Goal: Complete Application Form

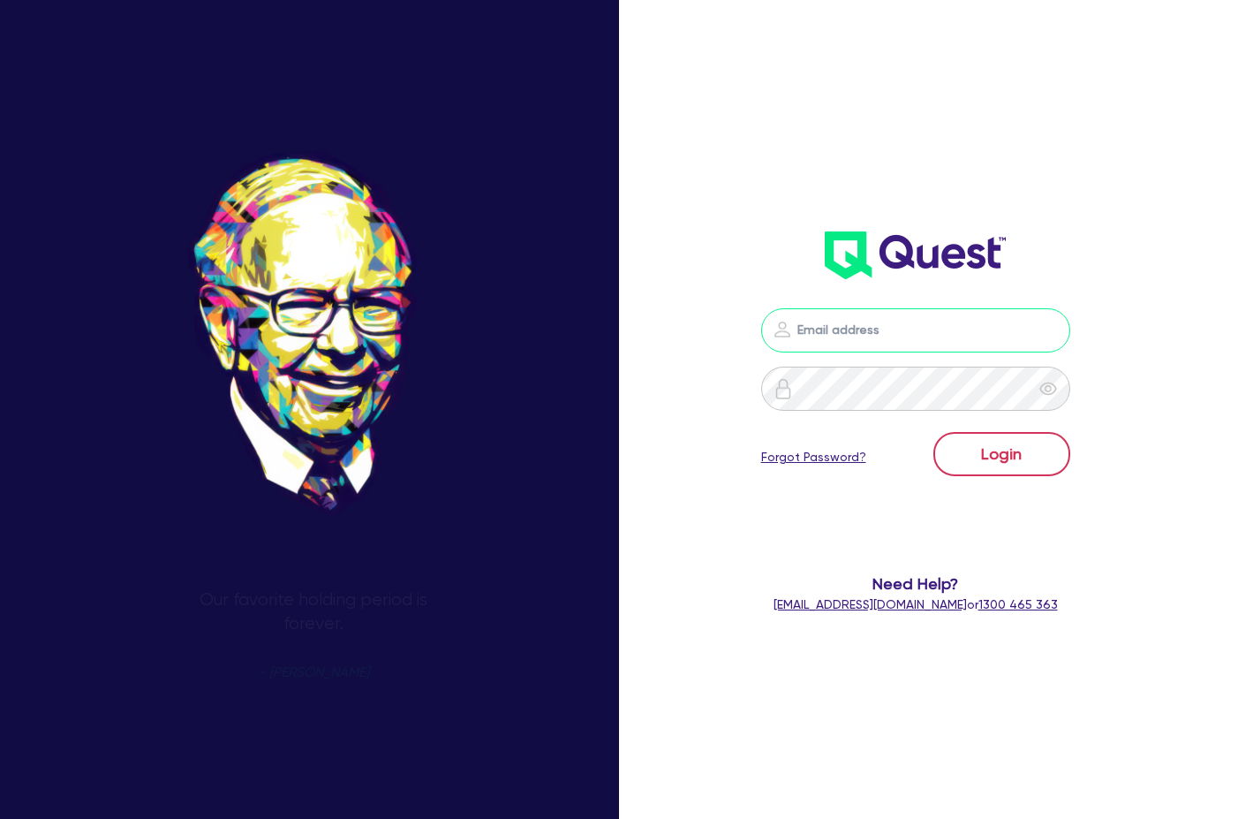
type input "[PERSON_NAME][EMAIL_ADDRESS][DOMAIN_NAME]"
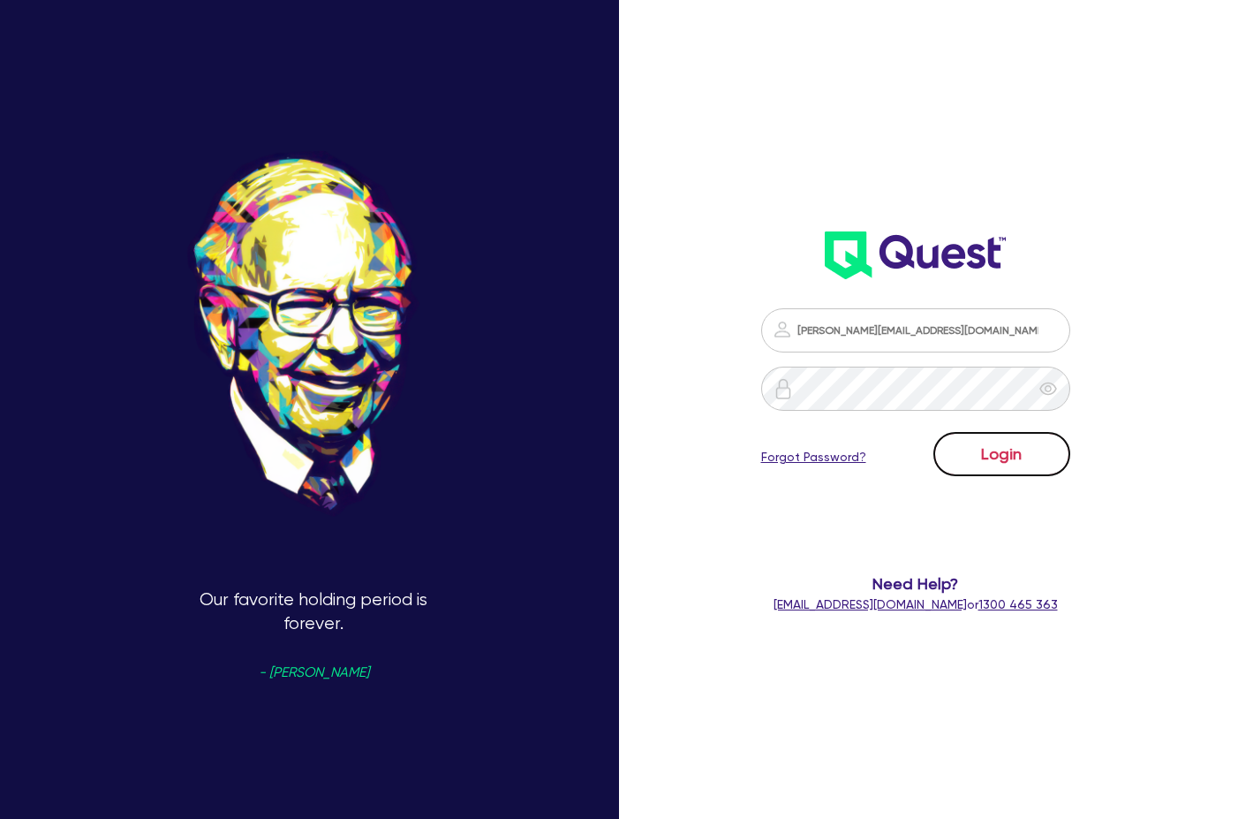
click at [1027, 443] on button "Login" at bounding box center [1002, 454] width 137 height 44
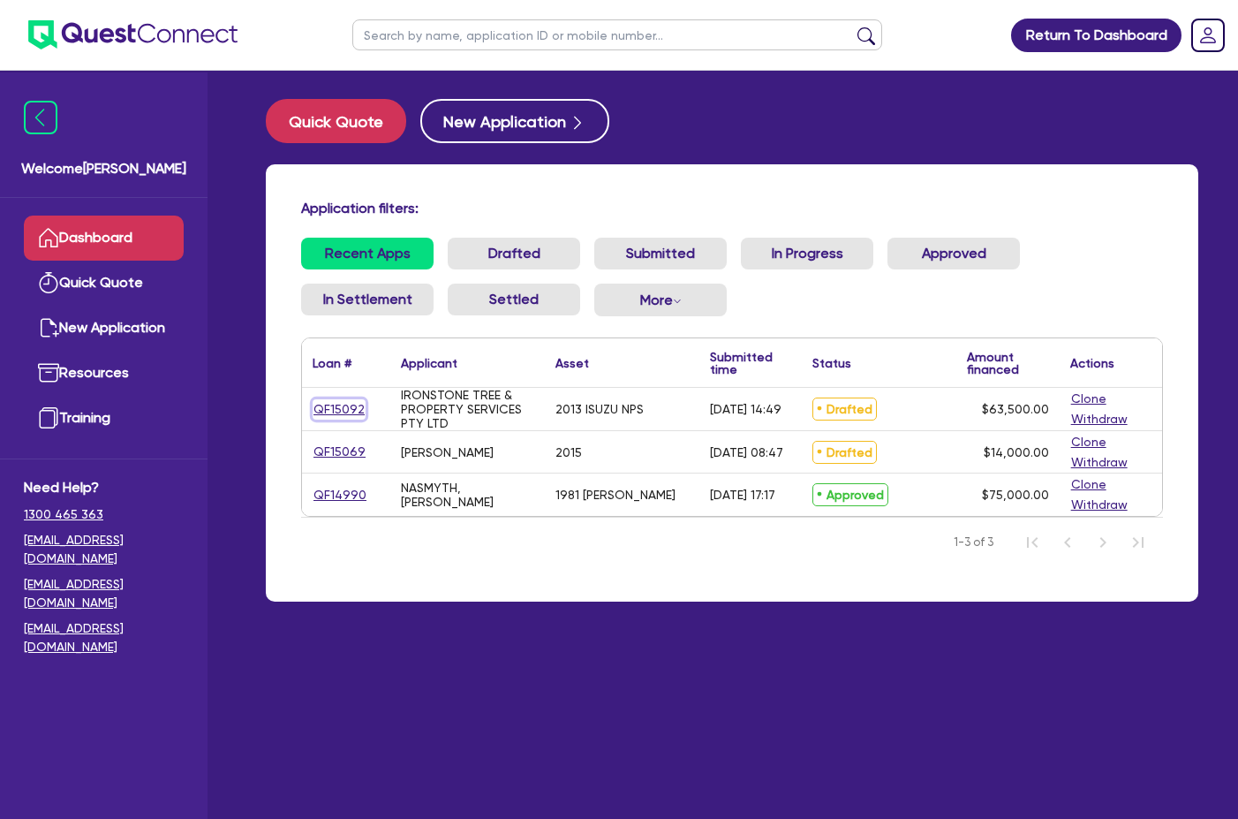
click at [359, 400] on link "QF15092" at bounding box center [339, 409] width 53 height 20
select select "CARS_AND_LIGHT_TRUCKS"
select select "LIGHT_TRUCKS"
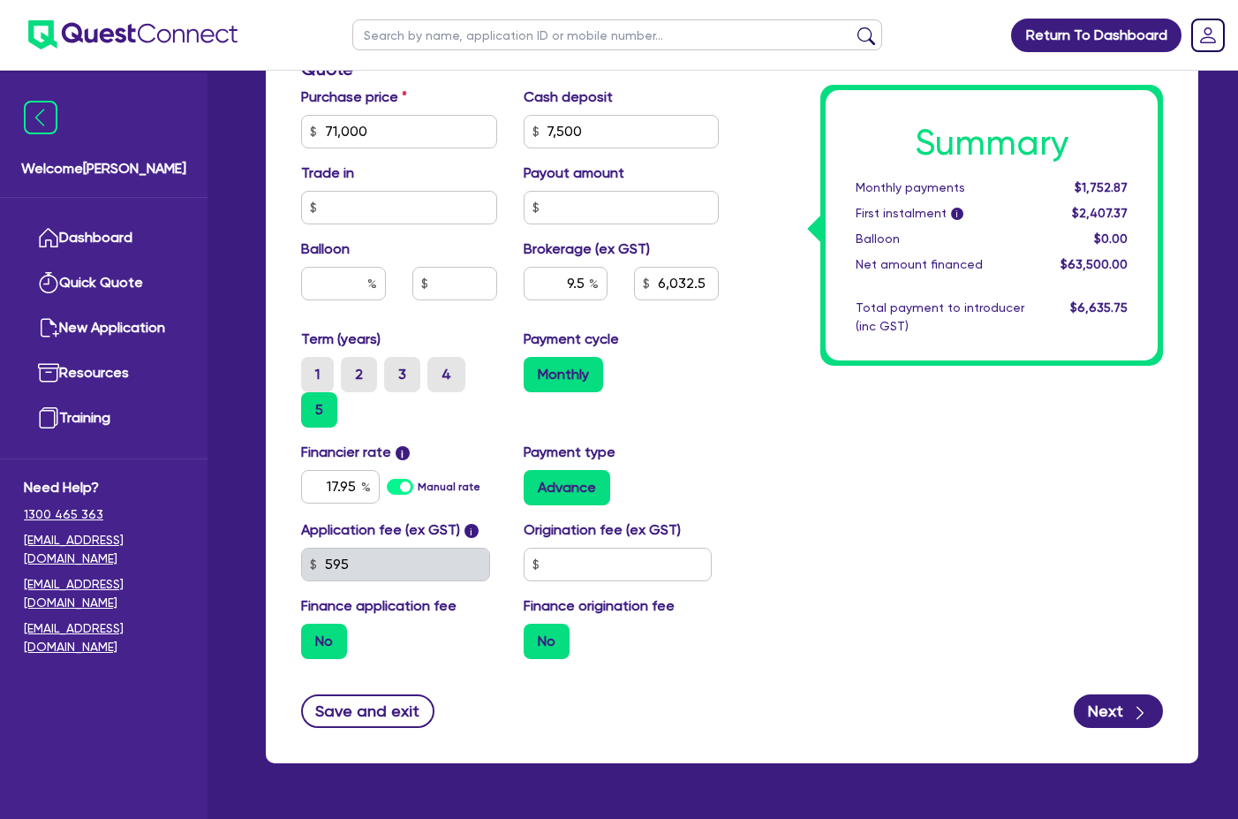
scroll to position [808, 0]
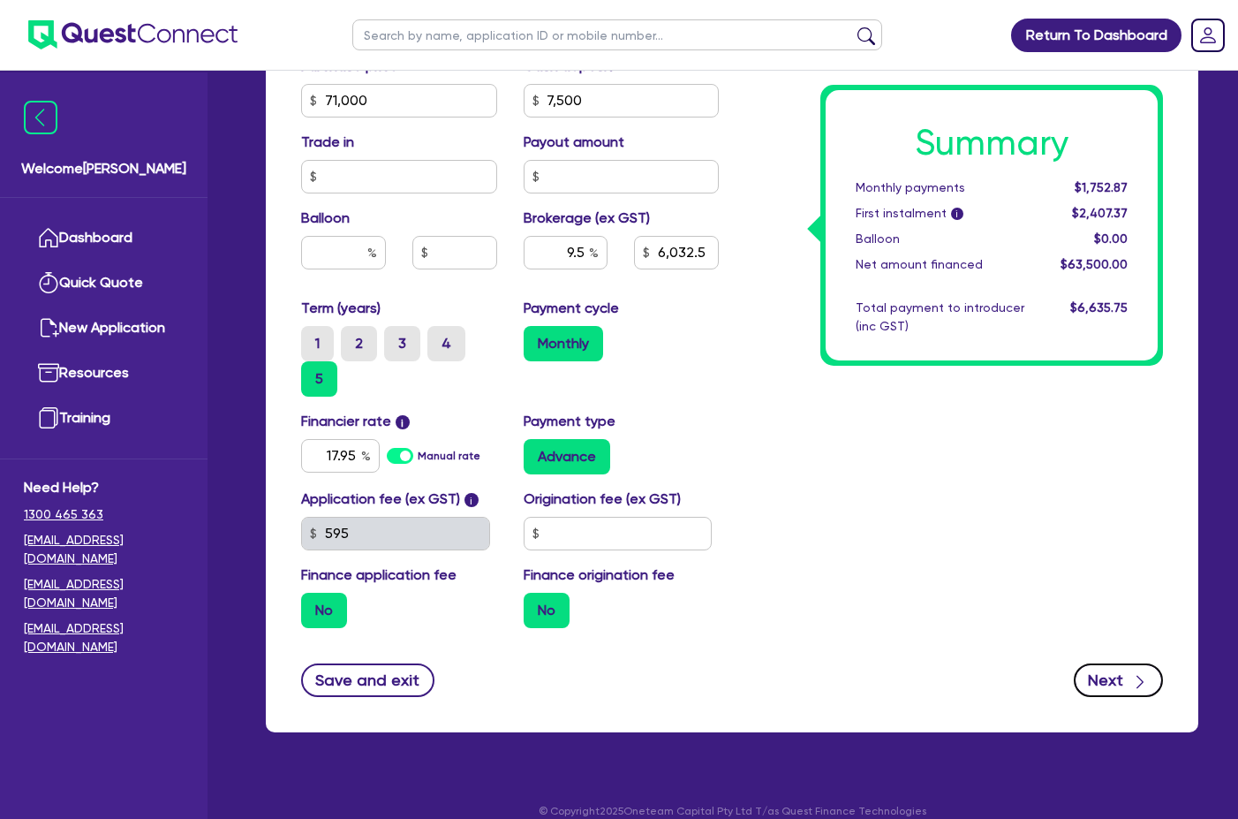
click at [1112, 672] on button "Next" at bounding box center [1118, 680] width 89 height 34
type input "71,000"
type input "7,500"
type input "6,032.5"
select select "COMPANY"
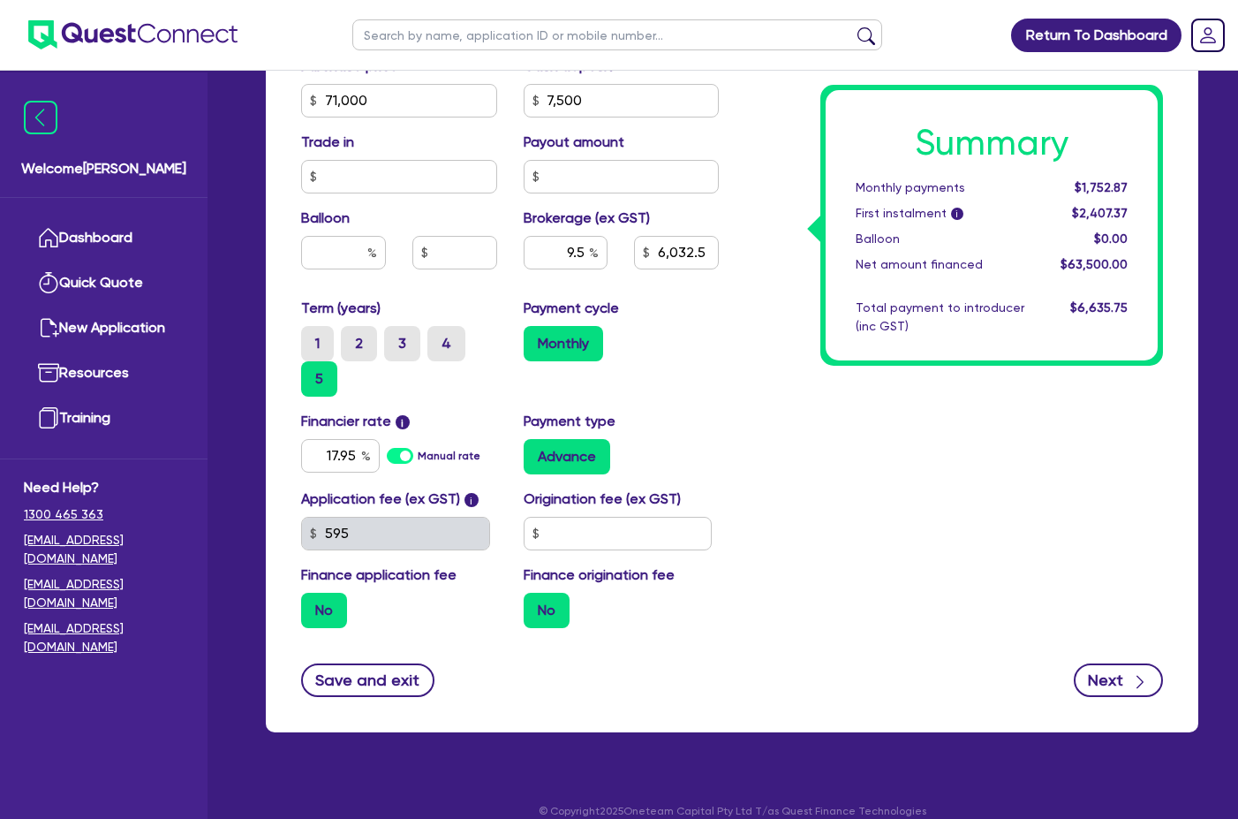
select select "FORESTRY"
select select "LOGGING"
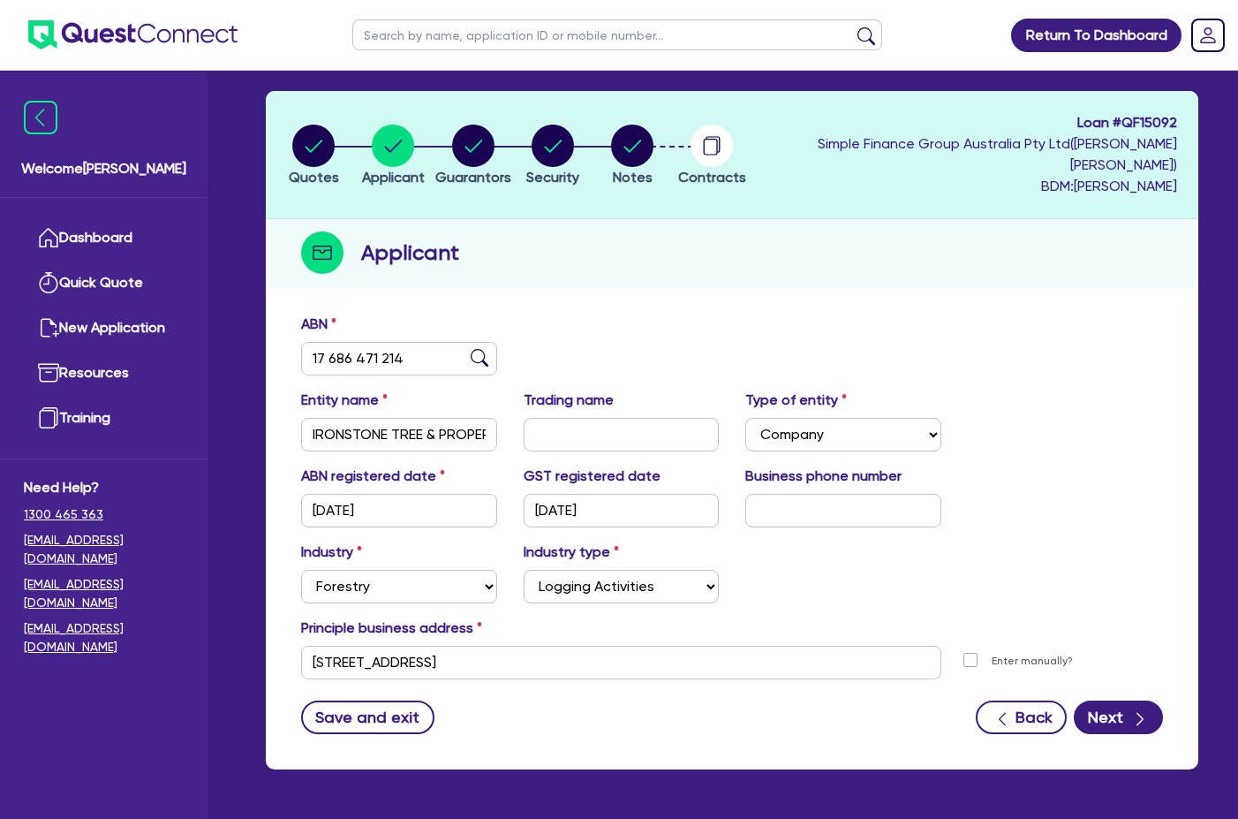
scroll to position [106, 0]
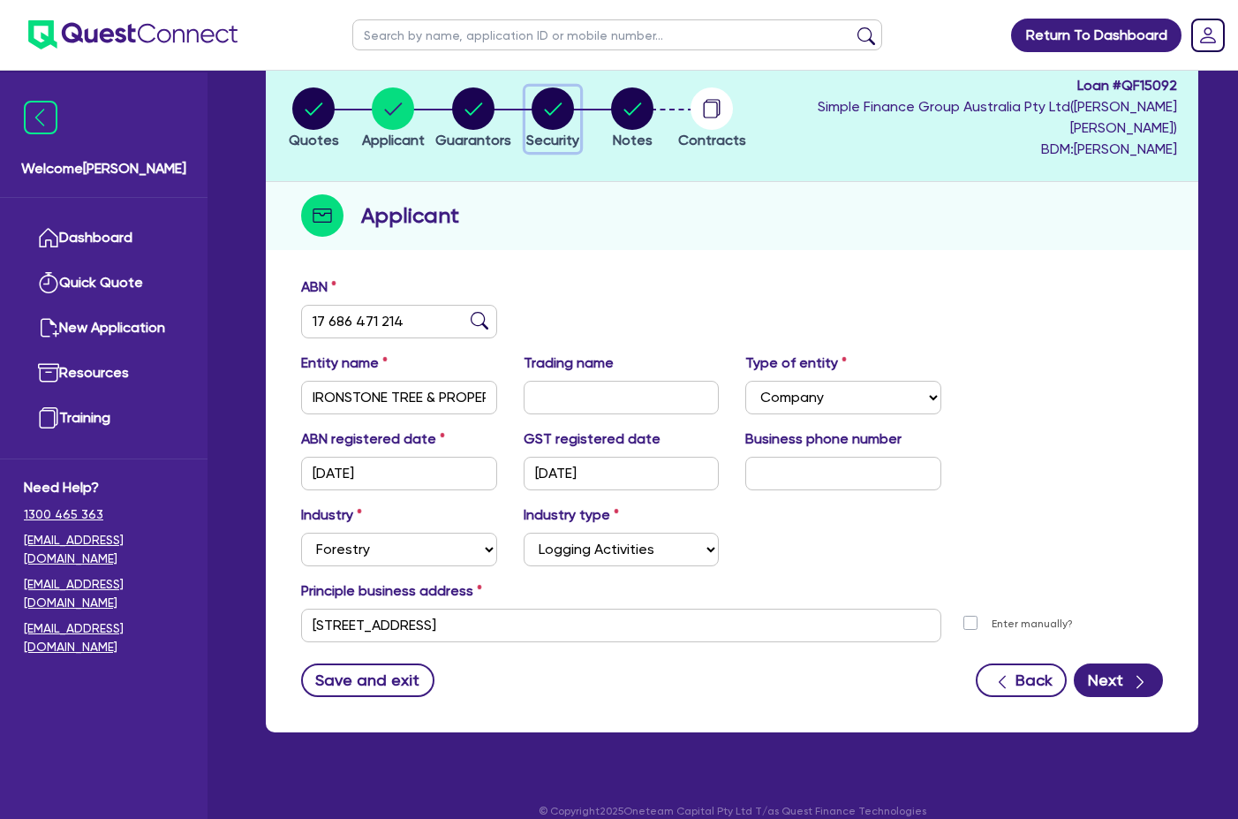
click at [571, 117] on icon "button" at bounding box center [553, 108] width 42 height 42
select select "CARS_AND_LIGHT_TRUCKS"
select select "LIGHT_TRUCKS"
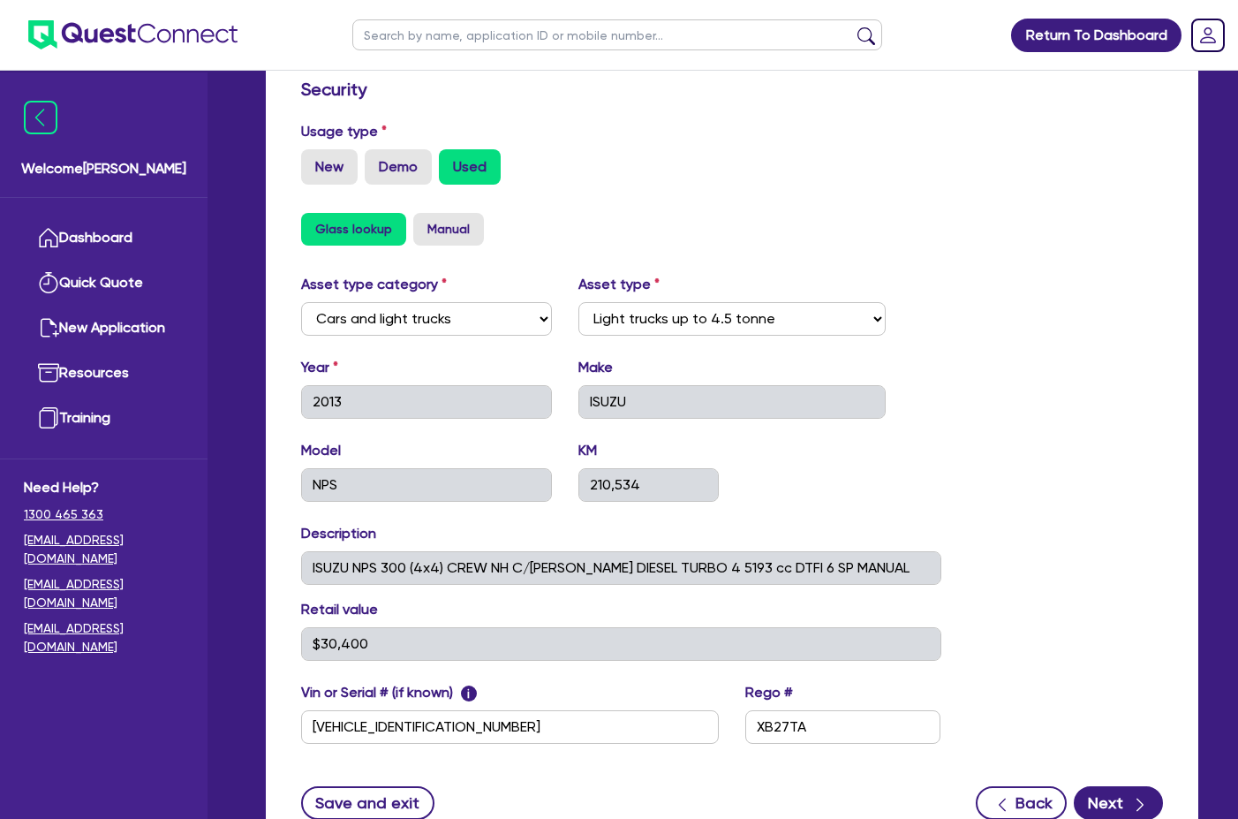
scroll to position [646, 0]
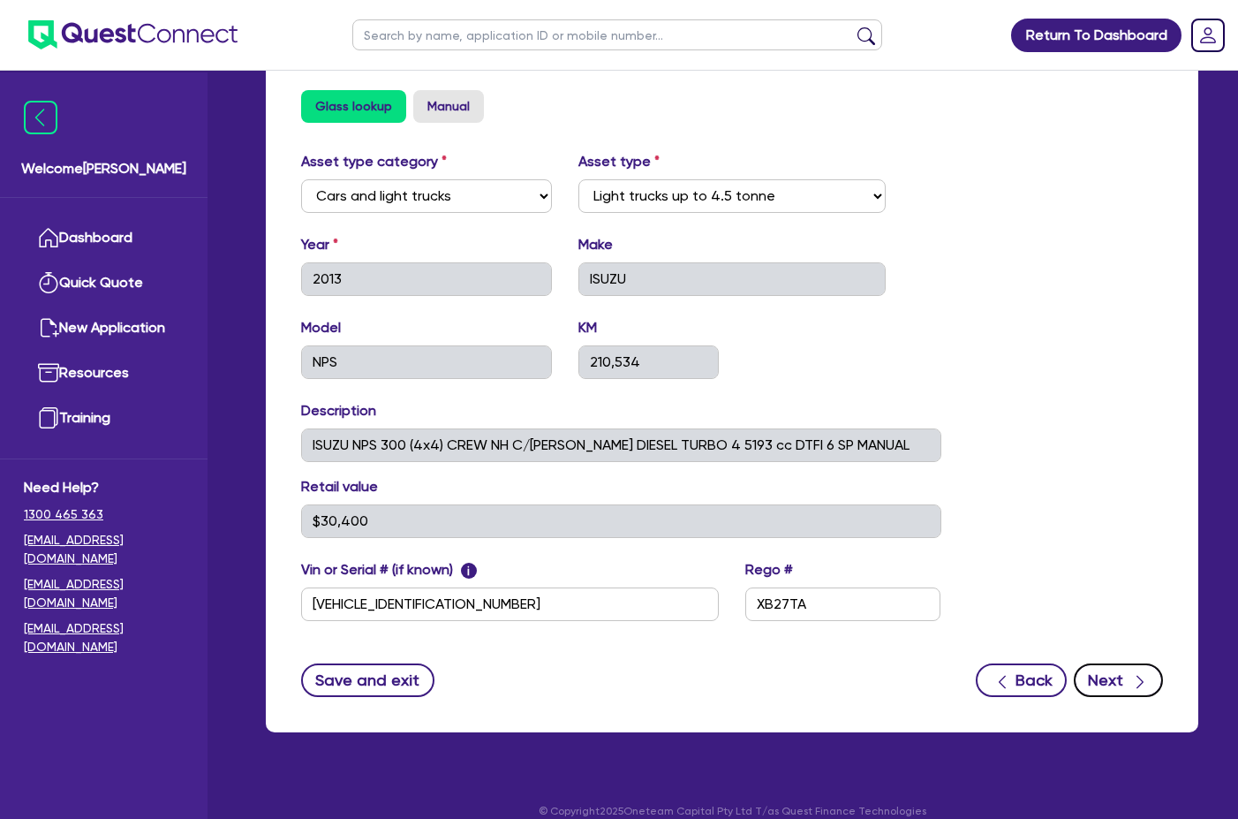
click at [1131, 673] on icon "button" at bounding box center [1140, 682] width 18 height 18
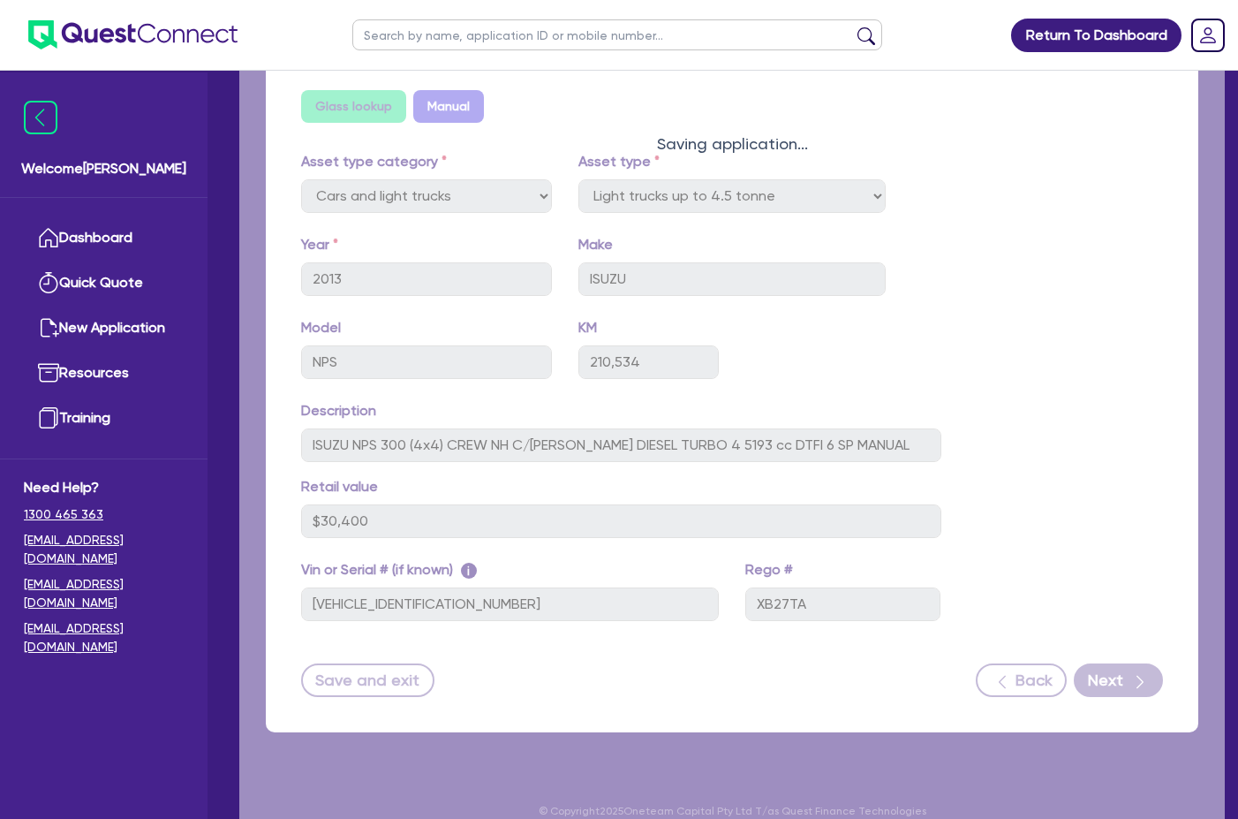
select select "Quest Finance - Own Book"
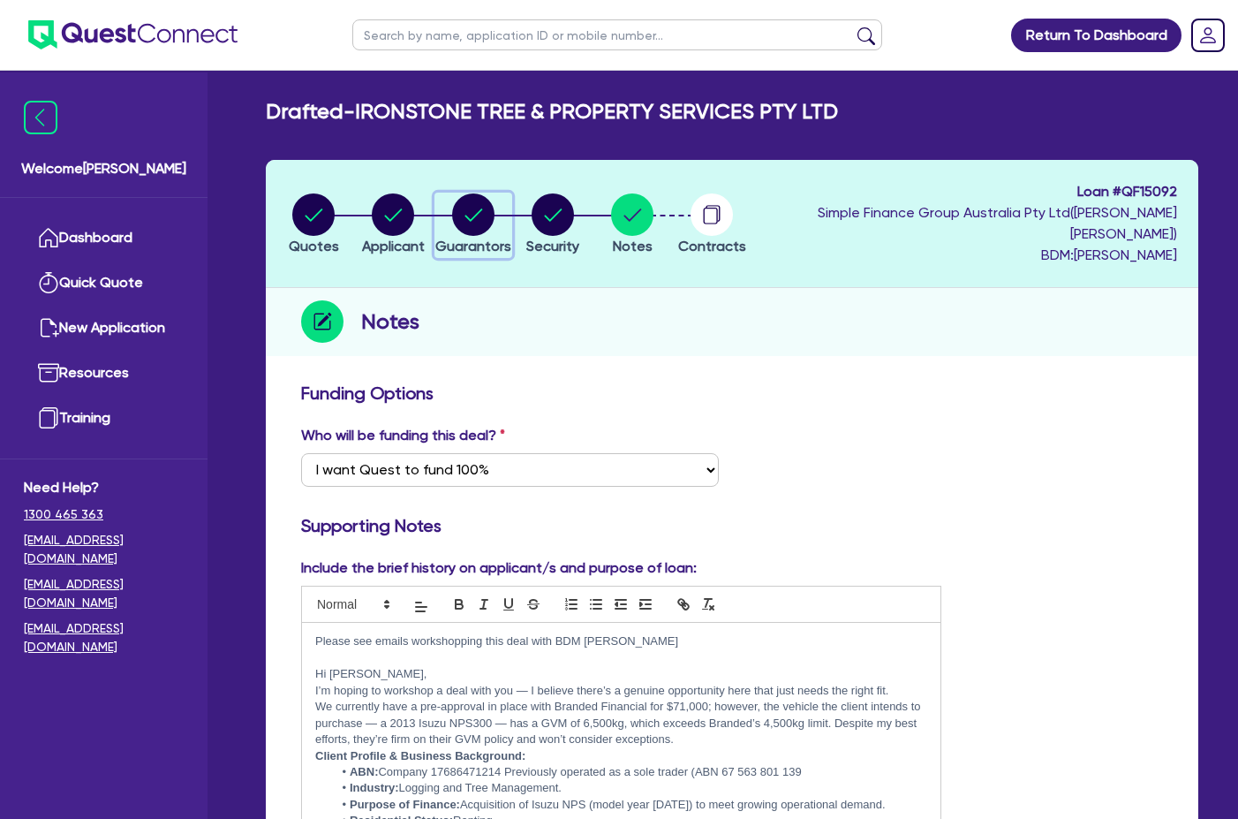
click at [495, 212] on circle "button" at bounding box center [473, 214] width 42 height 42
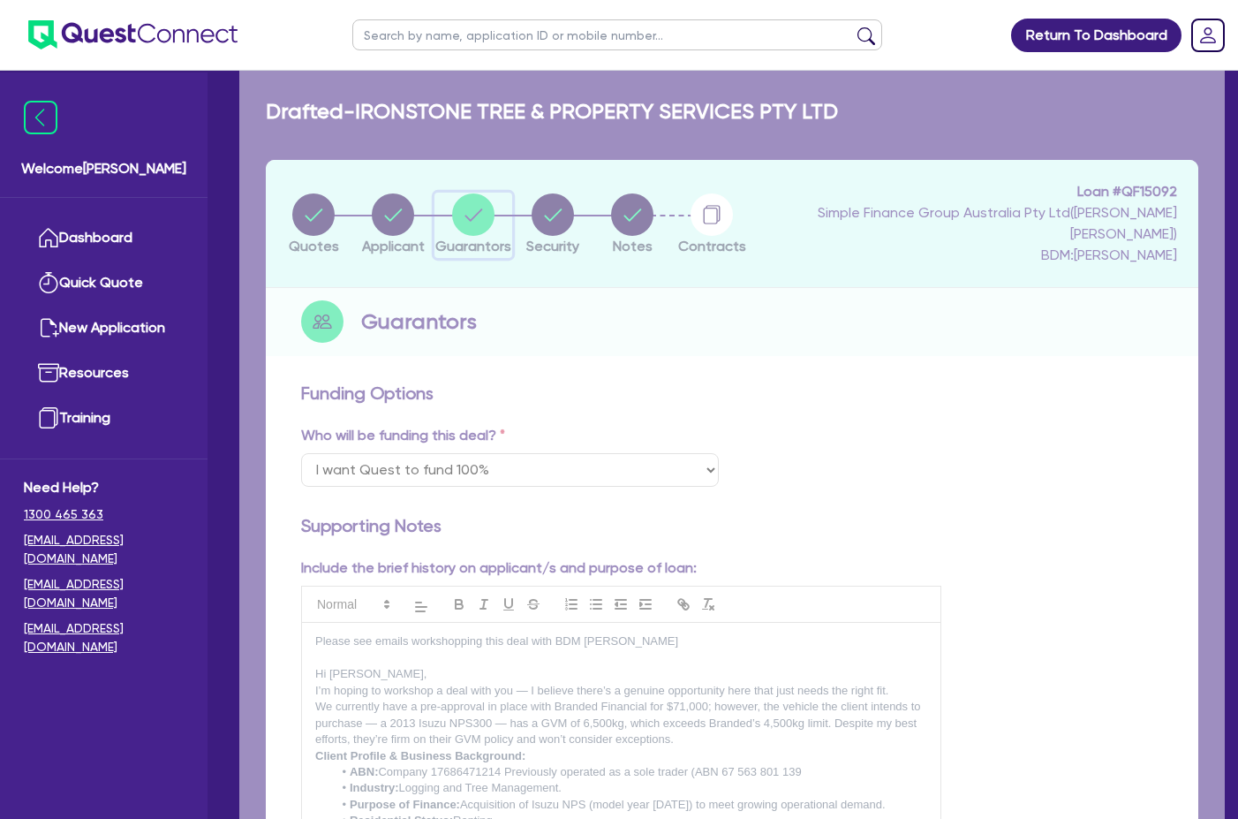
select select "MR"
select select "QLD"
select select "SINGLE"
select select "CASH"
select select "VEHICLE"
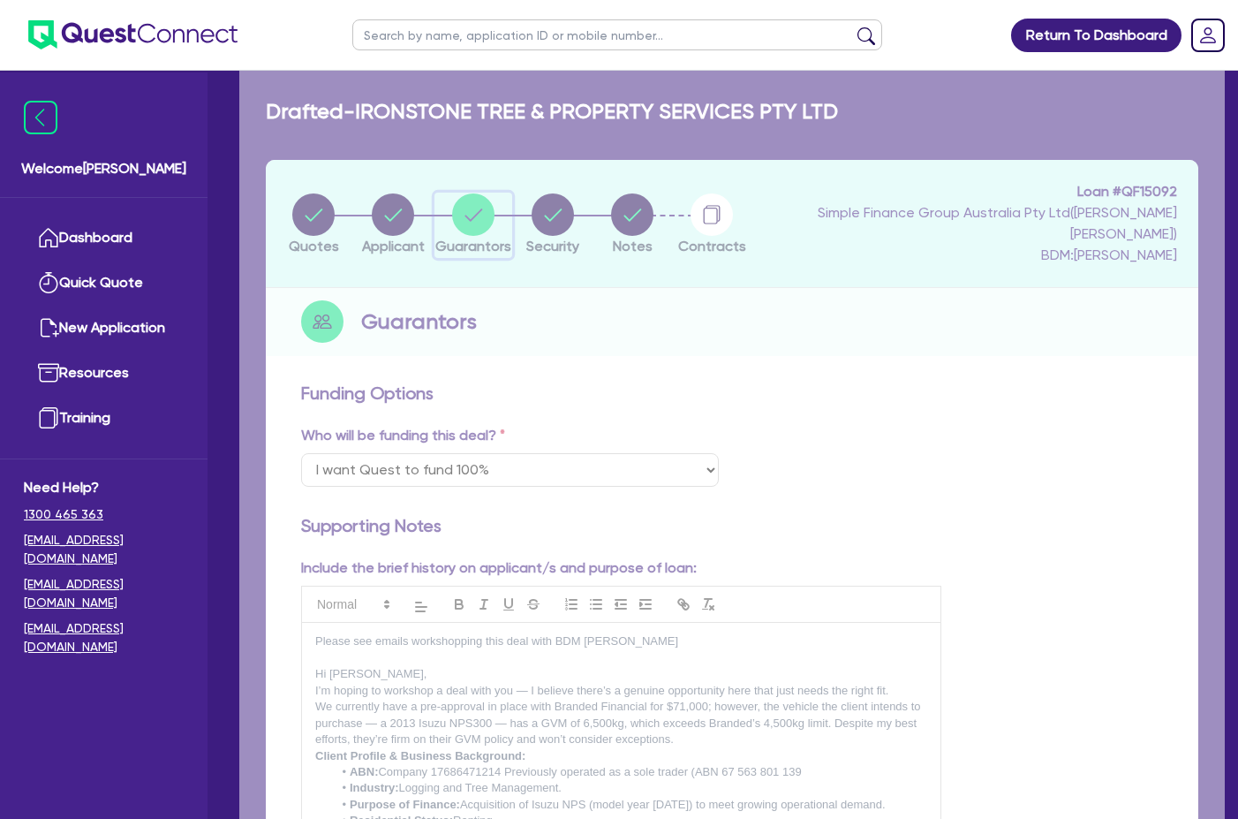
select select "VEHICLE"
select select "EQUIPMENT"
select select "HOUSEHOLD_PERSONAL"
select select "VEHICLE_LOAN"
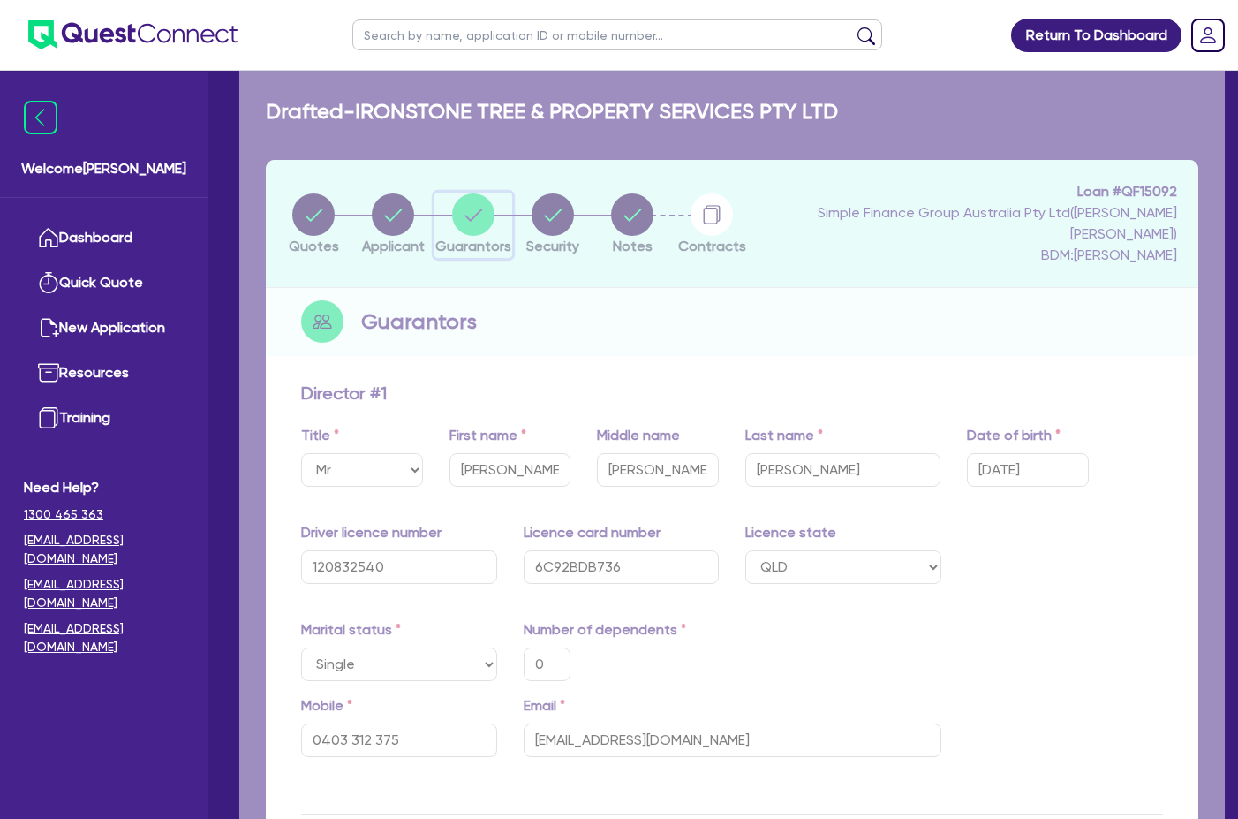
type input "0"
type input "0403 312 375"
type input "12,000"
type input "35,000"
type input "48,000"
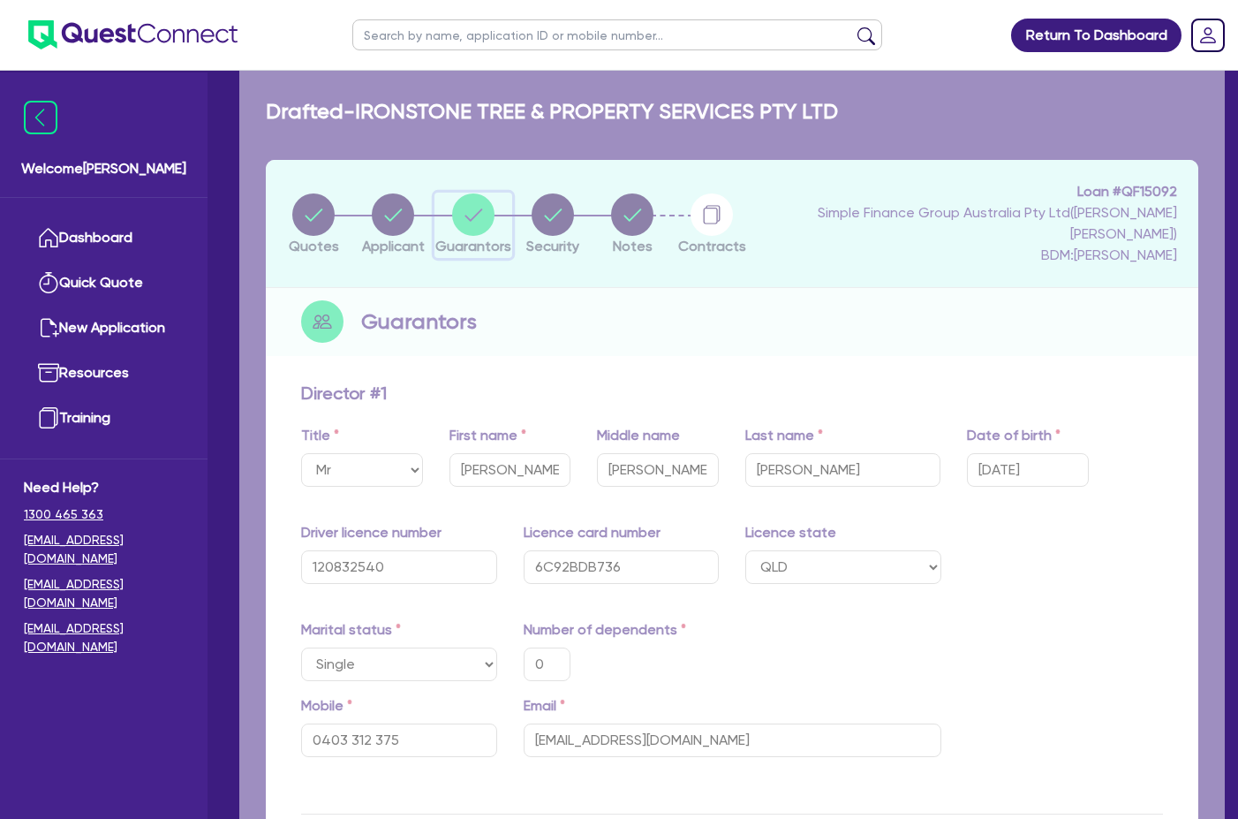
type input "20,000"
type input "45,000"
type input "27,000"
type input "15,000"
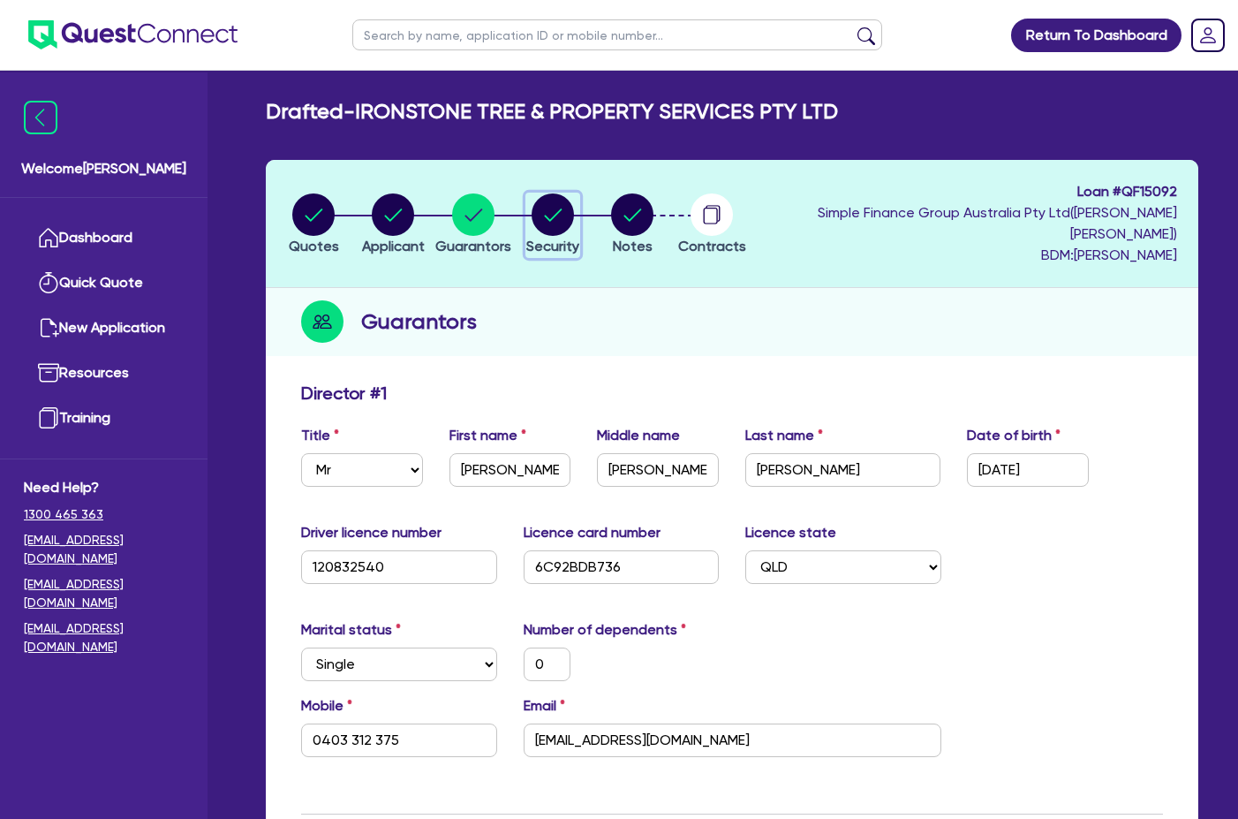
click at [574, 207] on circle "button" at bounding box center [553, 214] width 42 height 42
select select "CARS_AND_LIGHT_TRUCKS"
select select "LIGHT_TRUCKS"
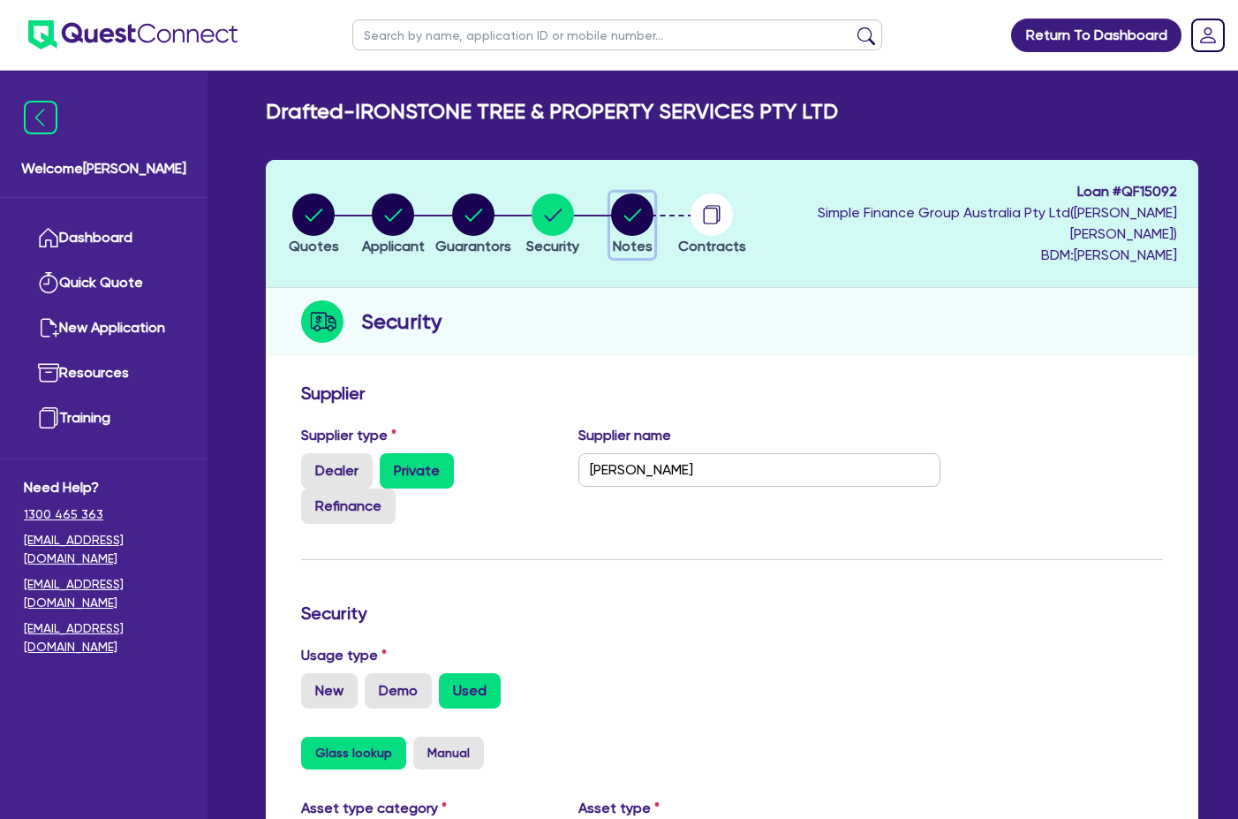
click at [654, 202] on circle "button" at bounding box center [632, 214] width 42 height 42
select select "Quest Finance - Own Book"
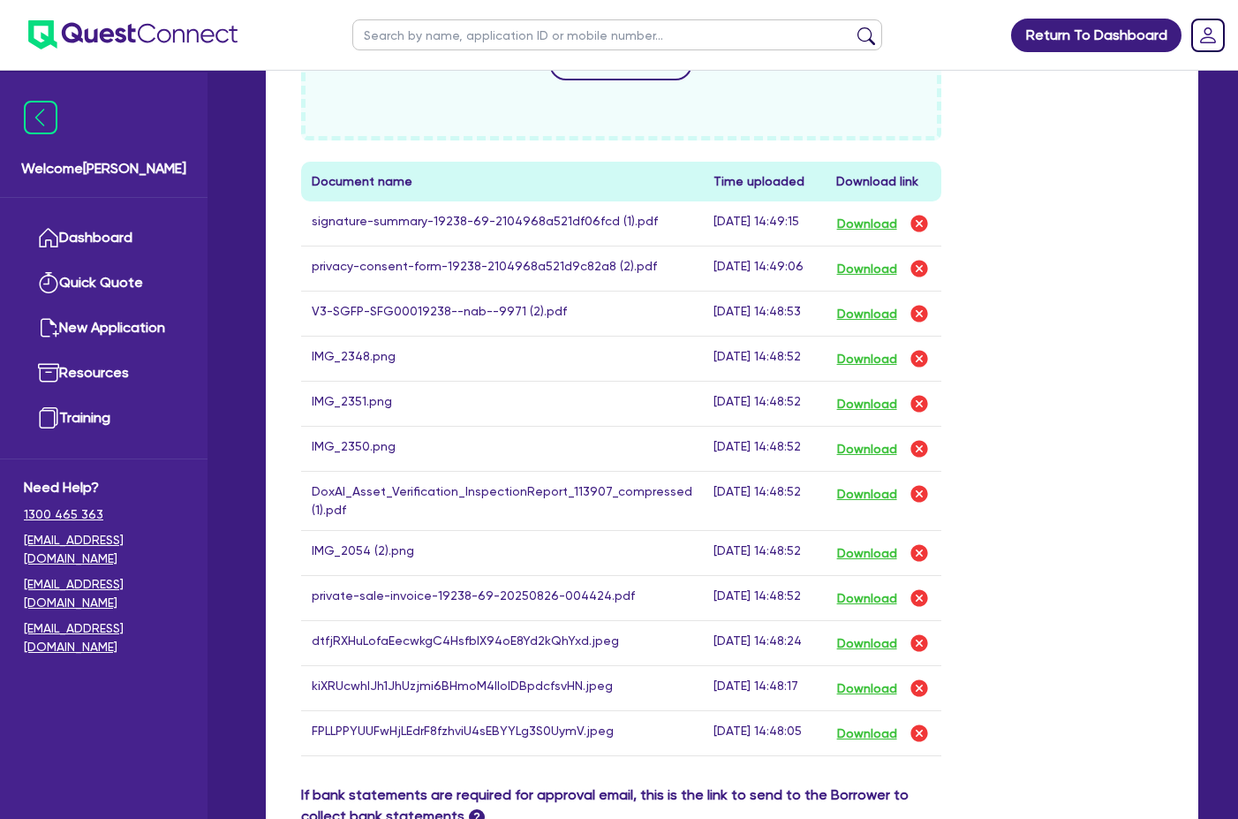
scroll to position [1148, 0]
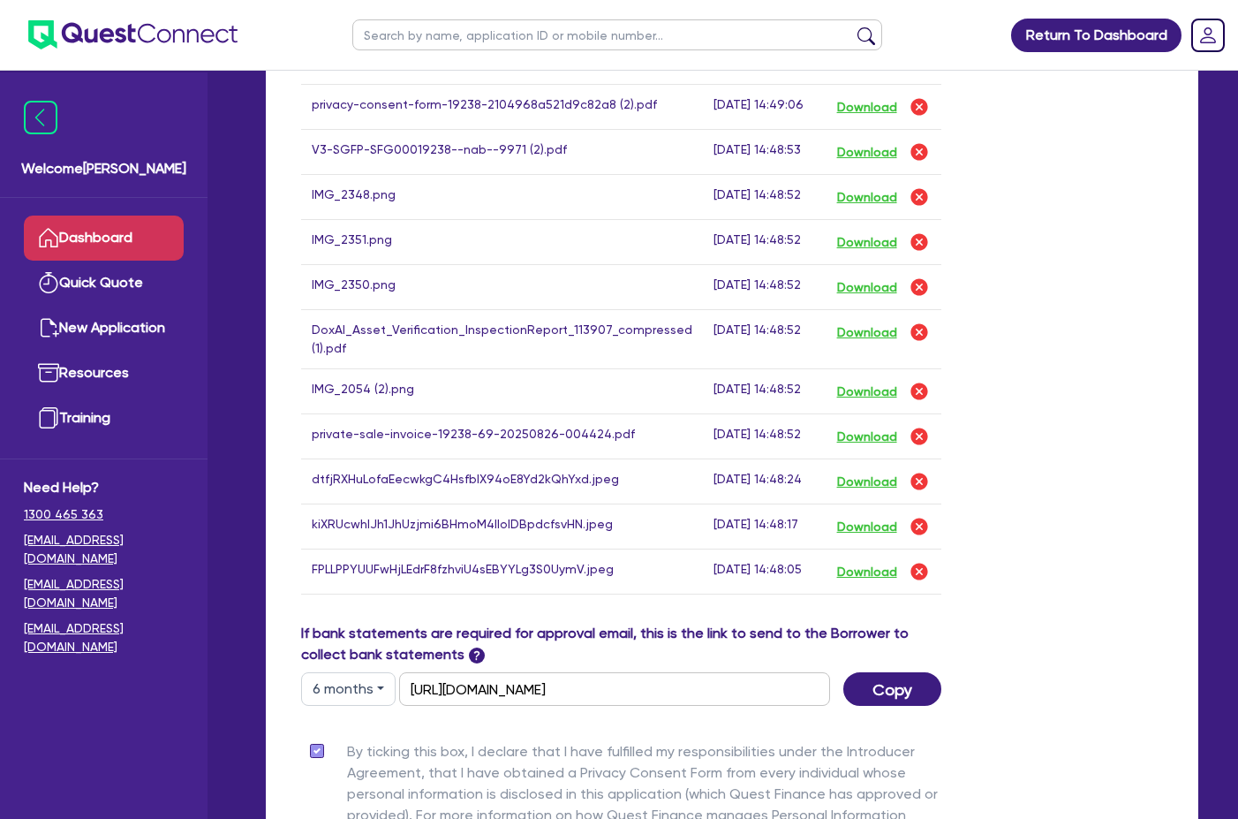
click at [110, 238] on link "Dashboard" at bounding box center [104, 237] width 160 height 45
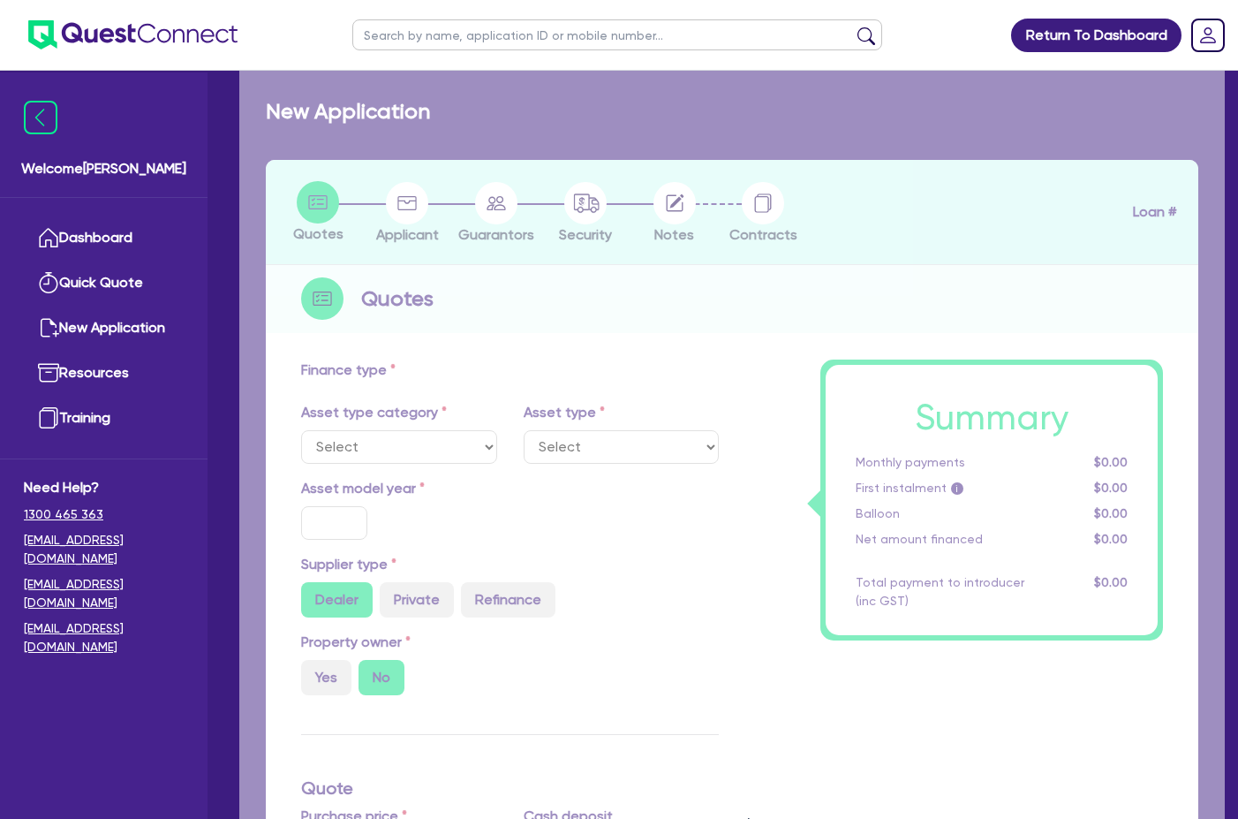
select select "CARS_AND_LIGHT_TRUCKS"
type input "2013"
radio input "false"
radio input "true"
type input "71,000"
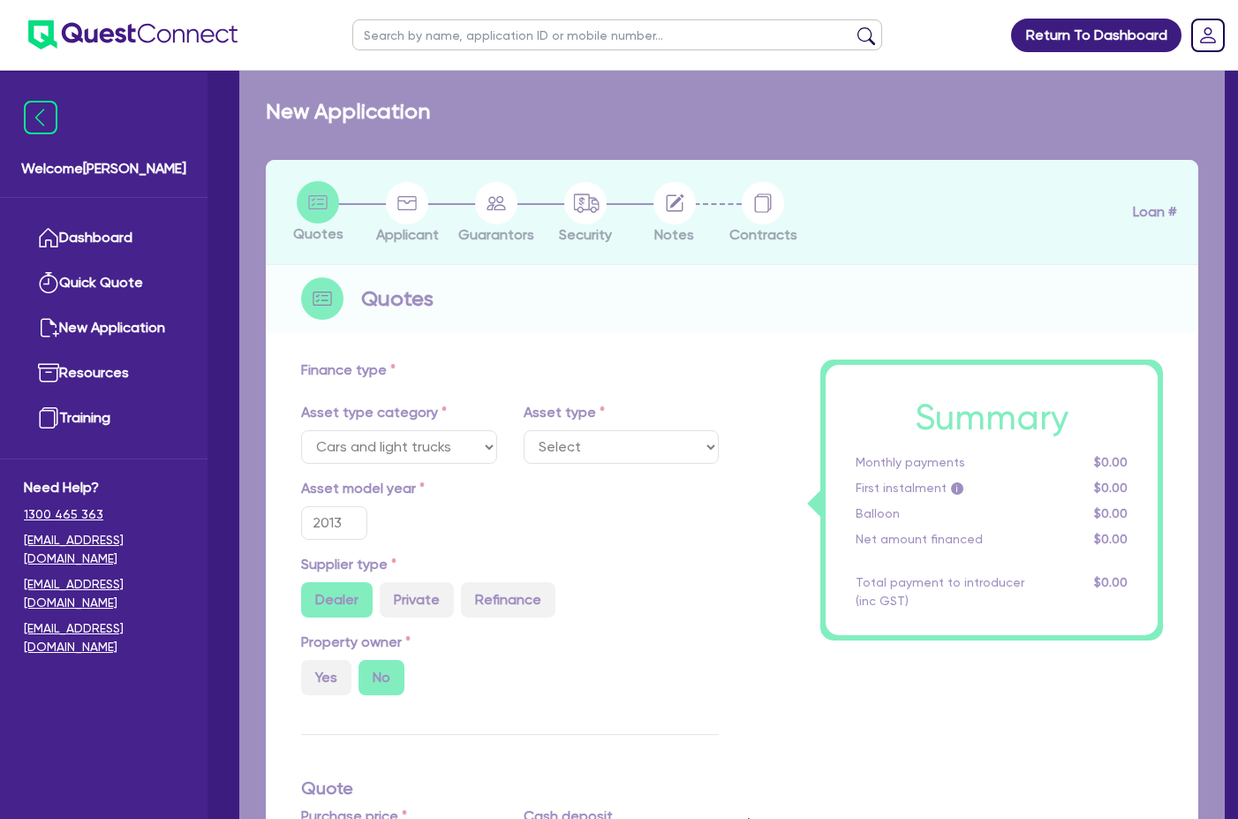
type input "7,500"
type input "9.5"
type input "6,032.5"
type input "17.95"
select select "LIGHT_TRUCKS"
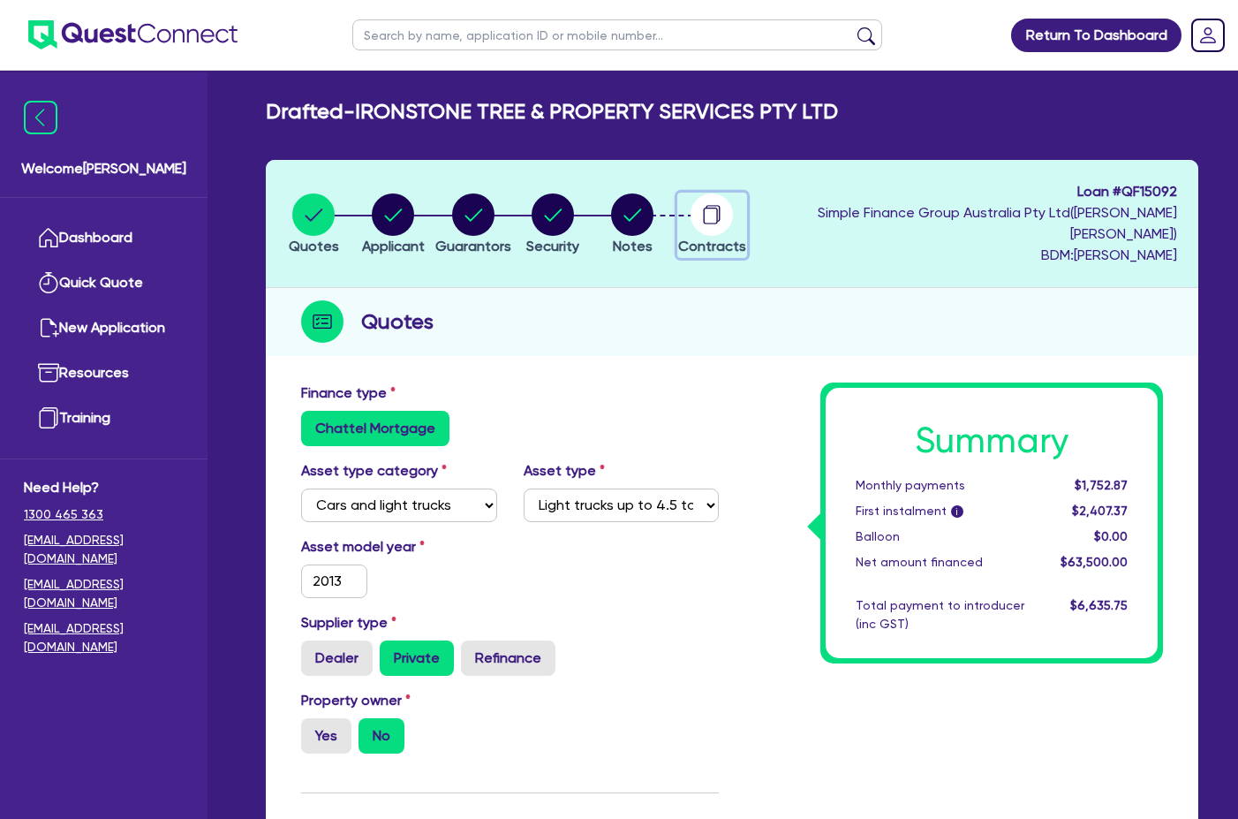
click at [718, 213] on icon "button" at bounding box center [711, 216] width 14 height 17
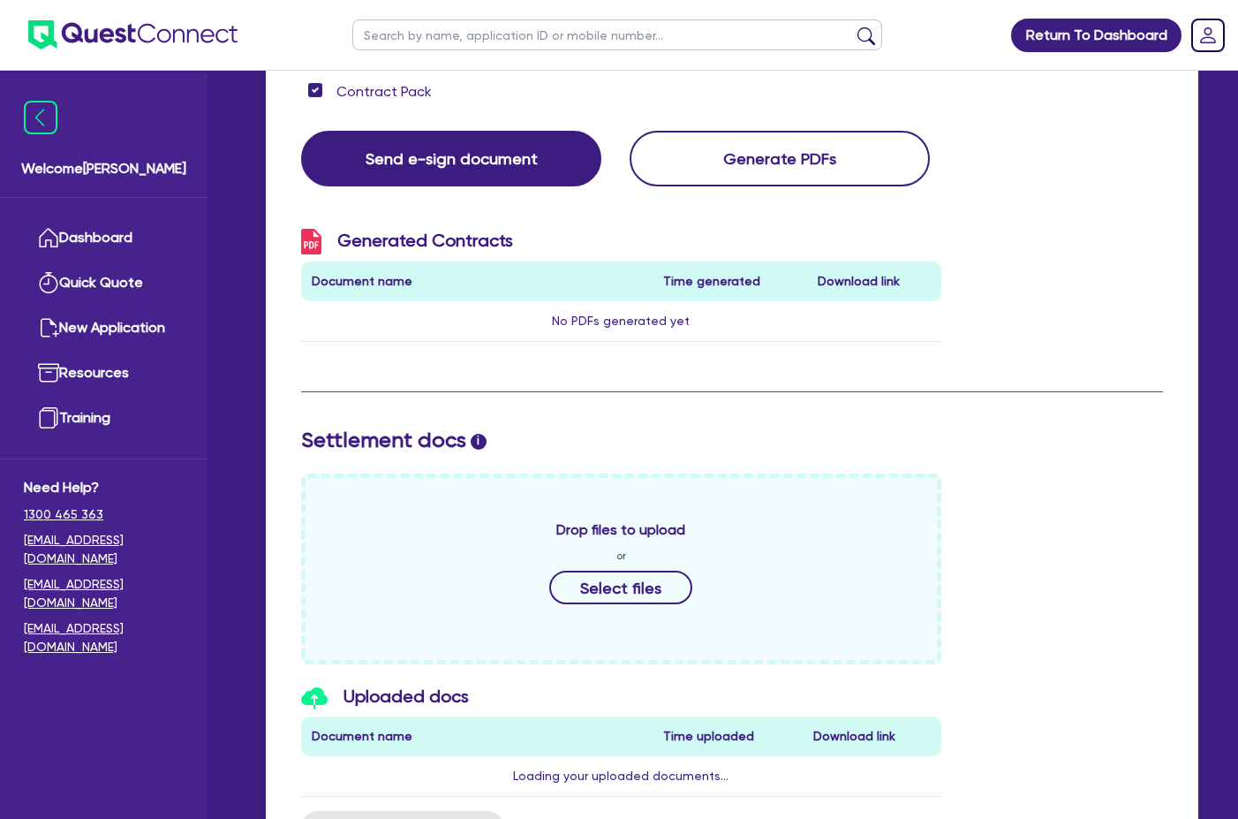
scroll to position [11, 0]
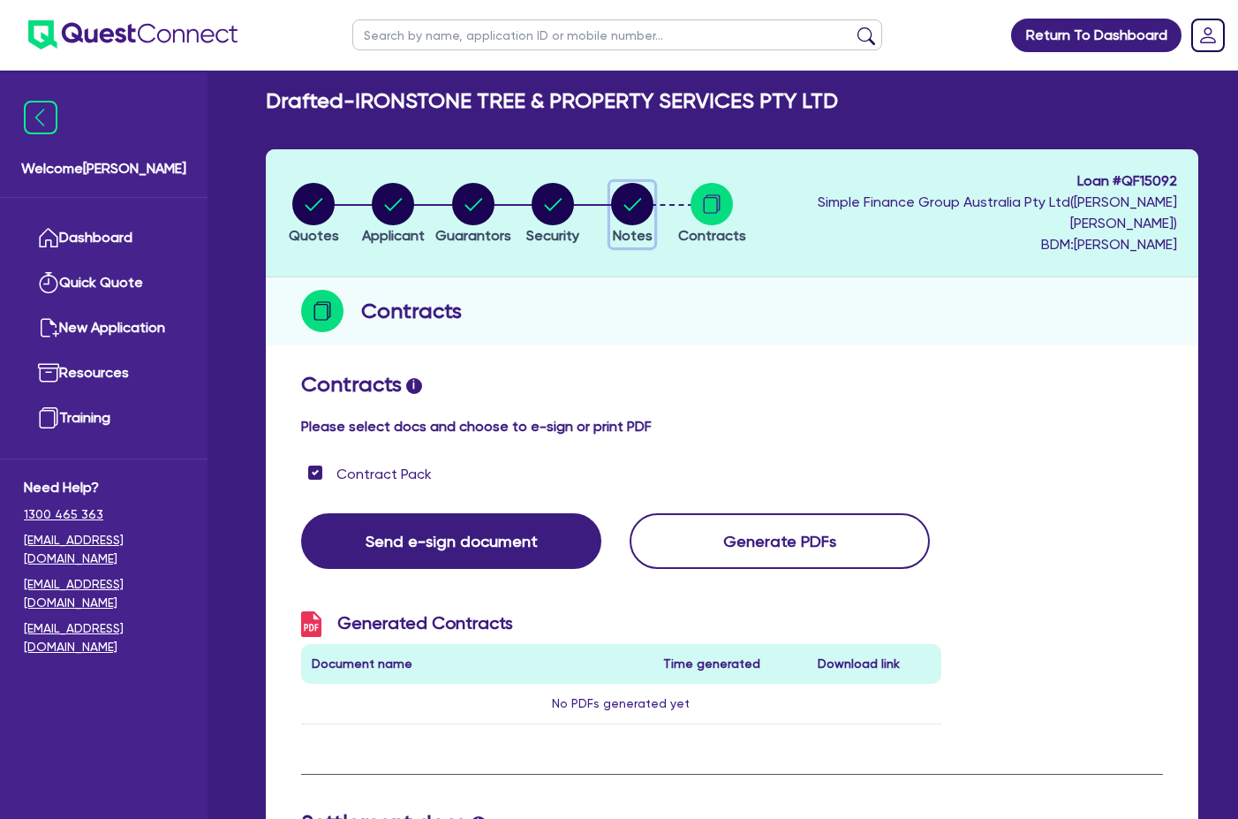
click at [654, 211] on circle "button" at bounding box center [632, 204] width 42 height 42
select select "Quest Finance - Own Book"
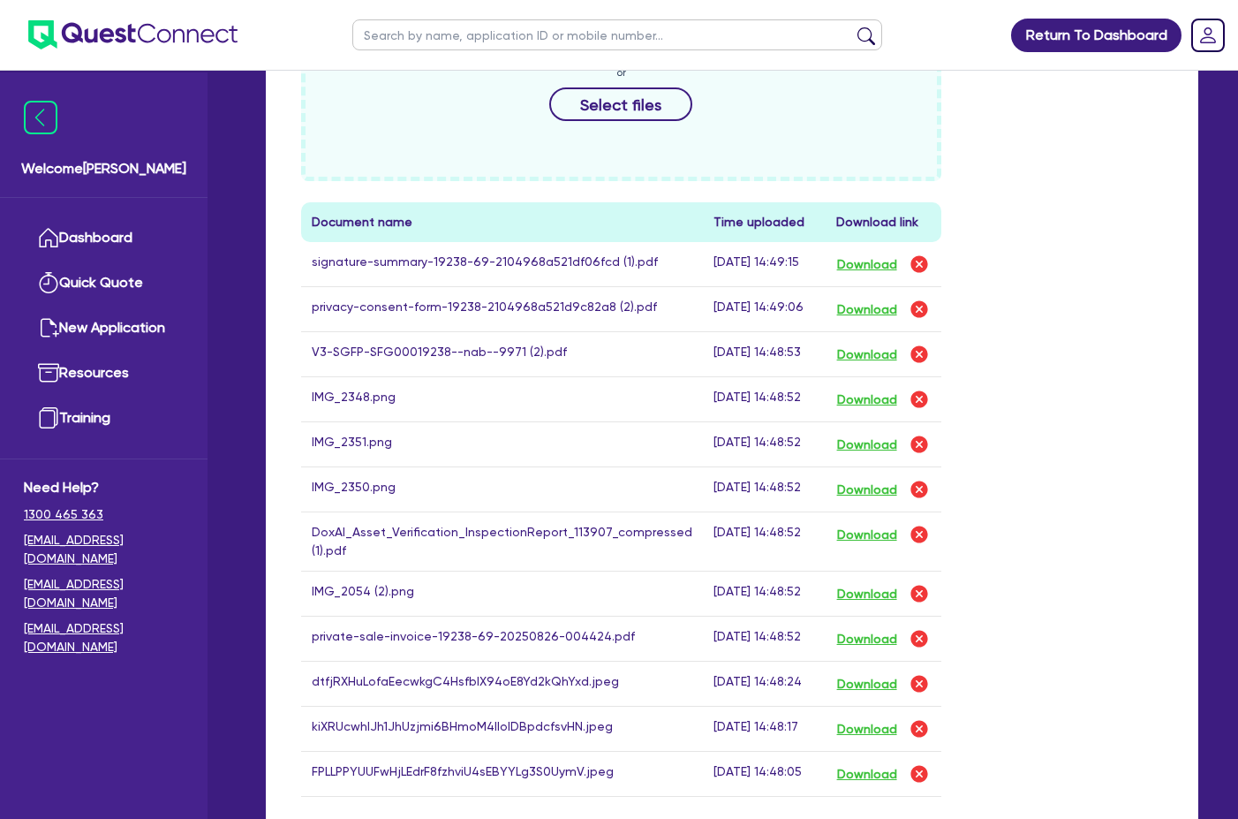
scroll to position [1060, 0]
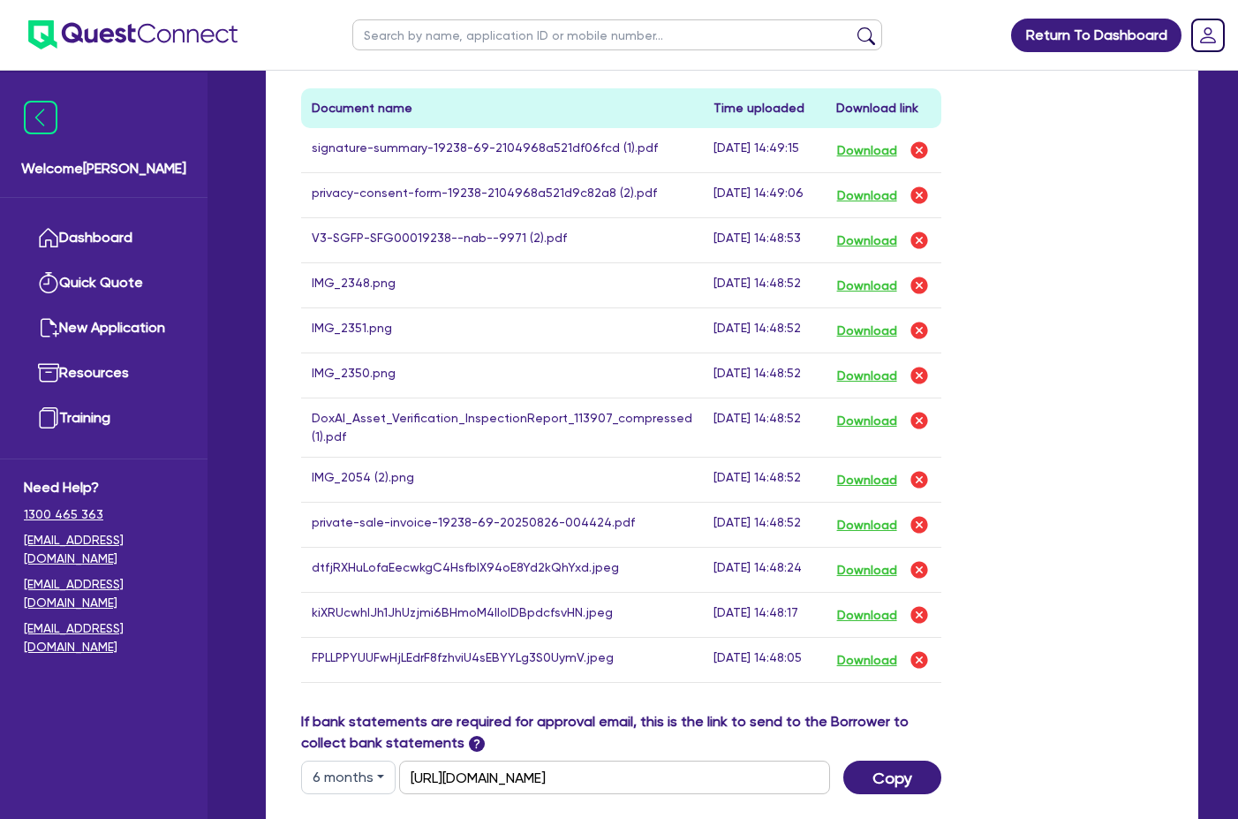
click at [830, 403] on td "Download" at bounding box center [884, 427] width 116 height 59
click at [836, 409] on button "Download" at bounding box center [867, 420] width 62 height 23
